Goal: Task Accomplishment & Management: Manage account settings

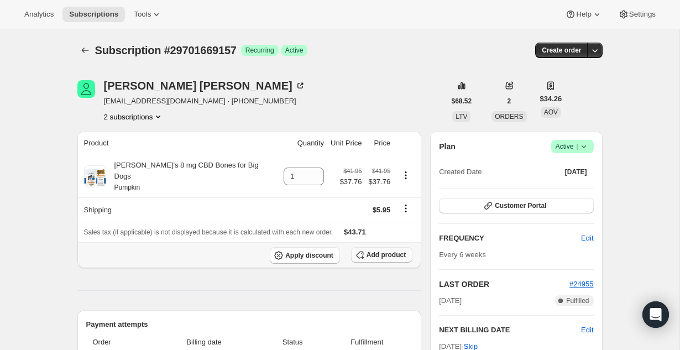
click at [384, 250] on span "Add product" at bounding box center [386, 254] width 39 height 9
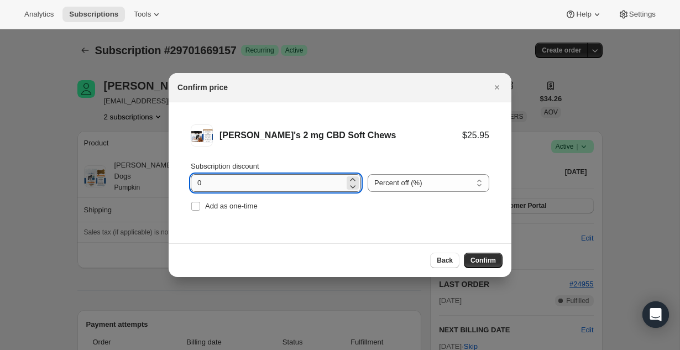
click at [276, 186] on input "0" at bounding box center [268, 183] width 154 height 18
type input "0"
type input "10"
click at [484, 259] on span "Confirm" at bounding box center [483, 260] width 25 height 9
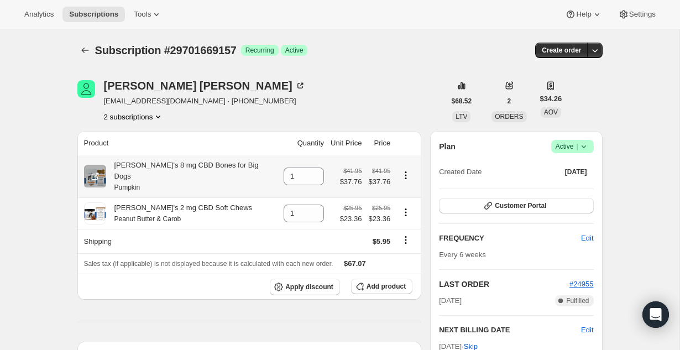
click at [404, 170] on icon "Product actions" at bounding box center [405, 175] width 11 height 11
click at [404, 171] on icon "Product actions" at bounding box center [405, 175] width 11 height 11
click at [403, 185] on button "Swap variant" at bounding box center [402, 191] width 48 height 18
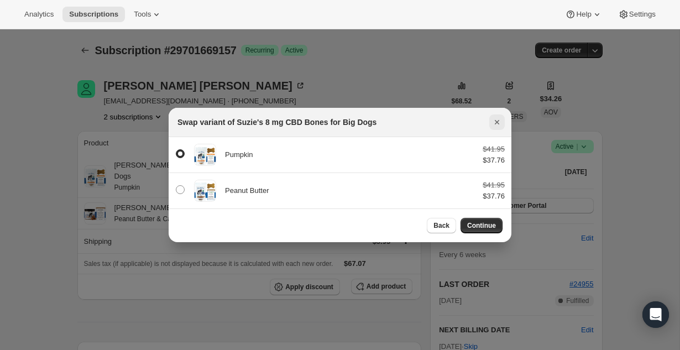
click at [497, 123] on icon "Close" at bounding box center [497, 122] width 11 height 11
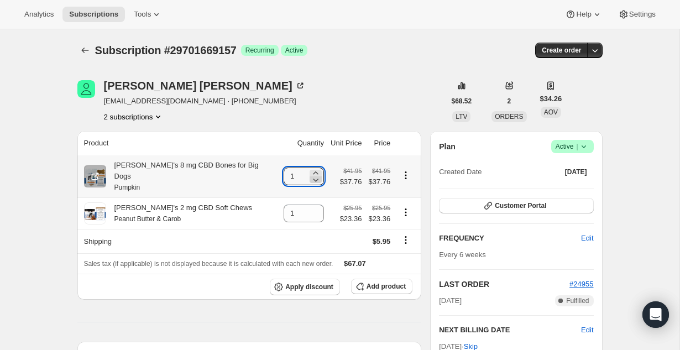
click at [310, 174] on icon at bounding box center [315, 179] width 11 height 11
type input "0"
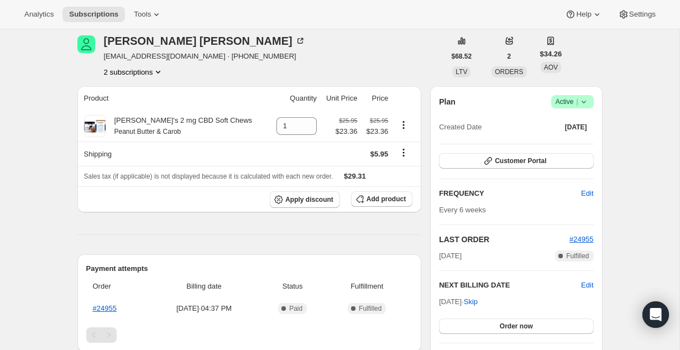
scroll to position [43, 0]
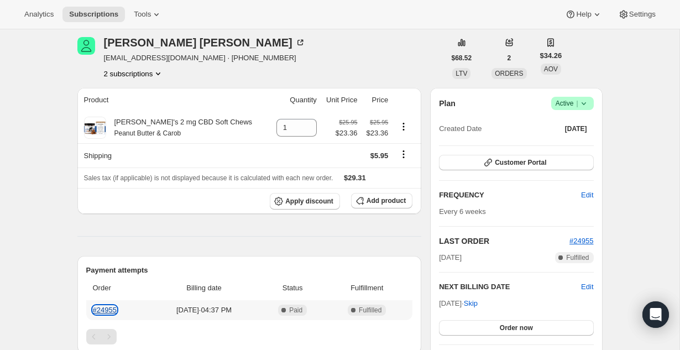
click at [110, 311] on link "#24955" at bounding box center [105, 310] width 24 height 8
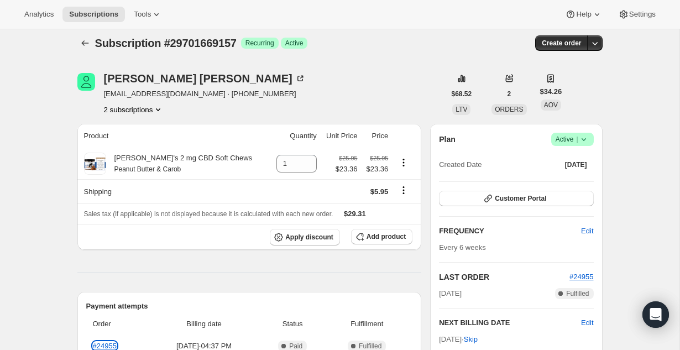
scroll to position [0, 0]
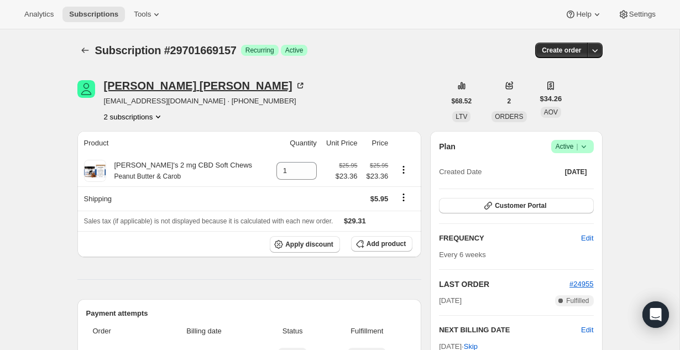
click at [142, 88] on div "[PERSON_NAME]" at bounding box center [205, 85] width 202 height 11
